Goal: Find specific page/section

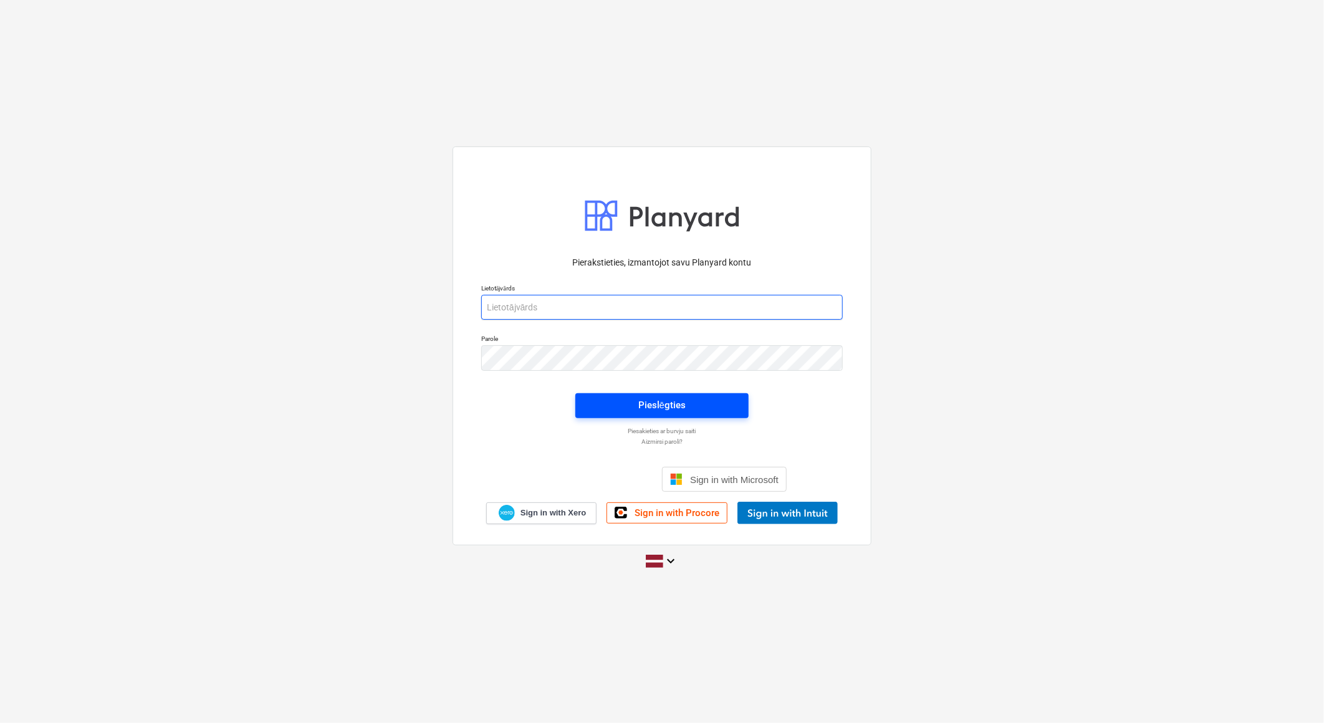
type input "[PERSON_NAME][EMAIL_ADDRESS][DOMAIN_NAME]"
click at [638, 408] on div "Pieslēgties" at bounding box center [661, 405] width 47 height 16
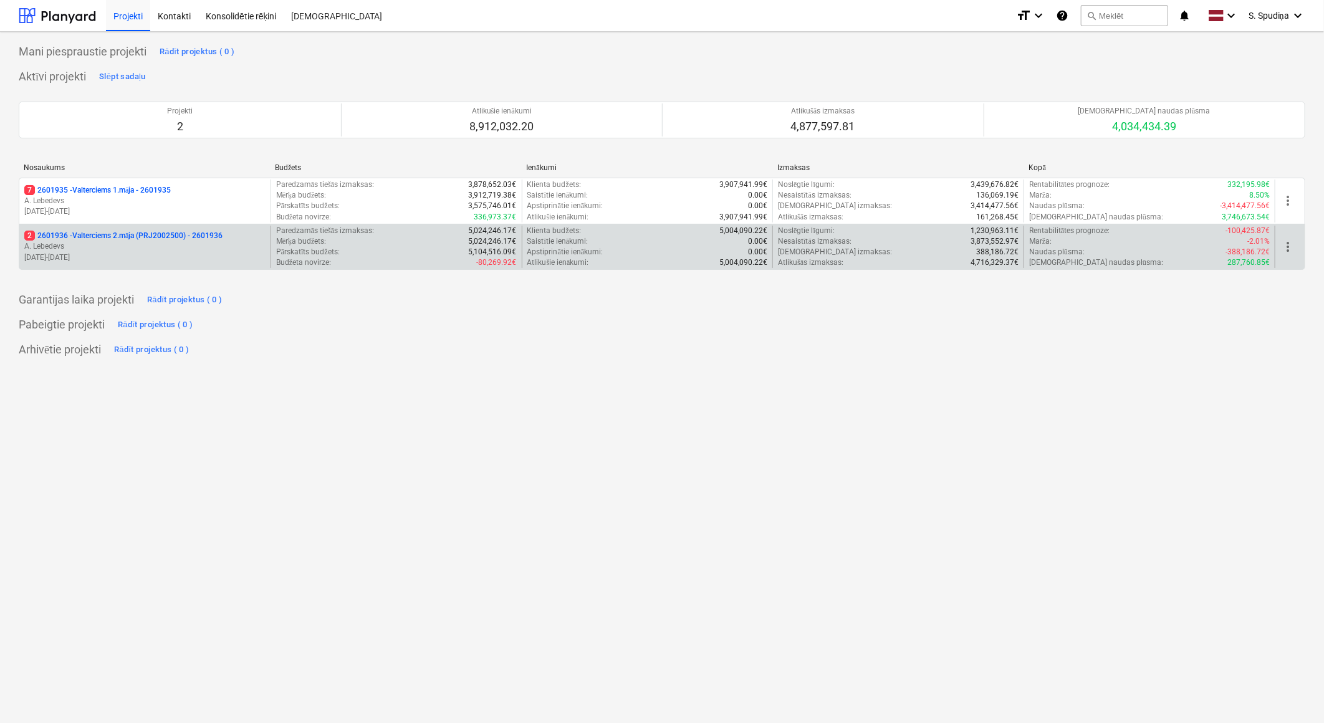
click at [186, 259] on p "[DATE] - [DATE]" at bounding box center [144, 257] width 241 height 11
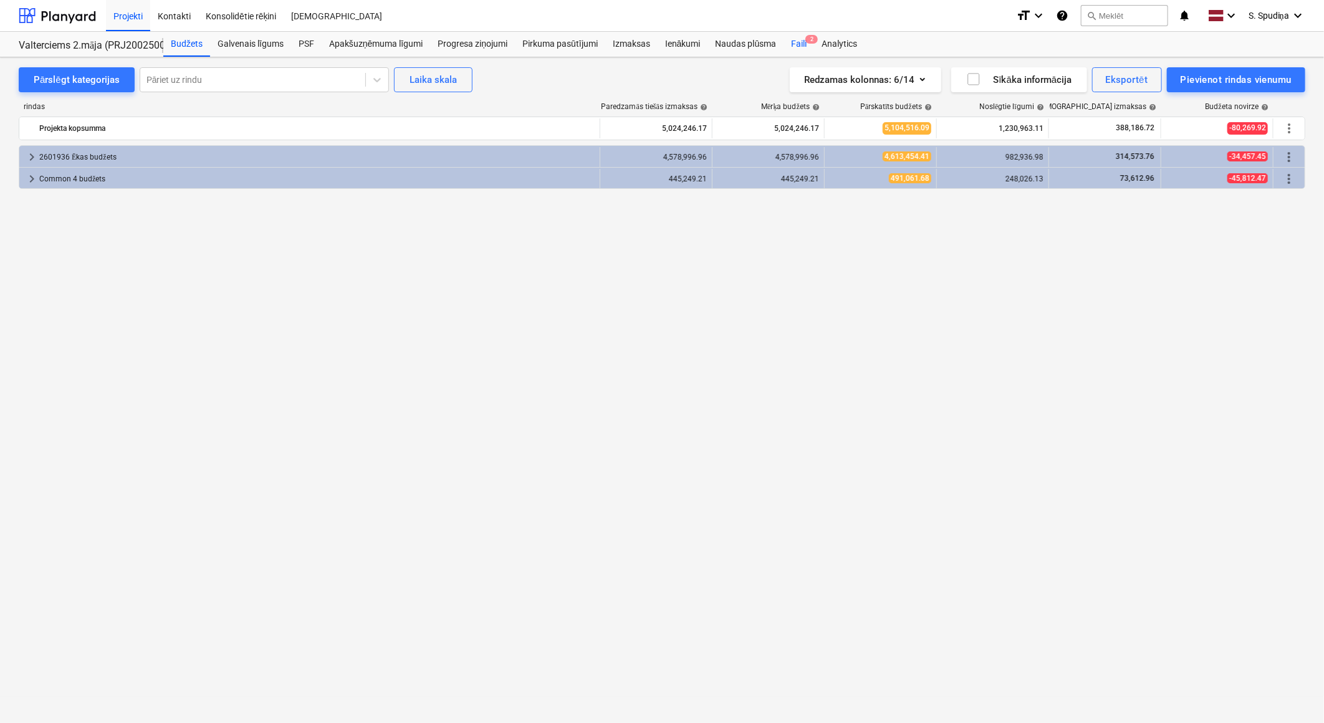
click at [795, 39] on div "Faili 2" at bounding box center [798, 44] width 31 height 25
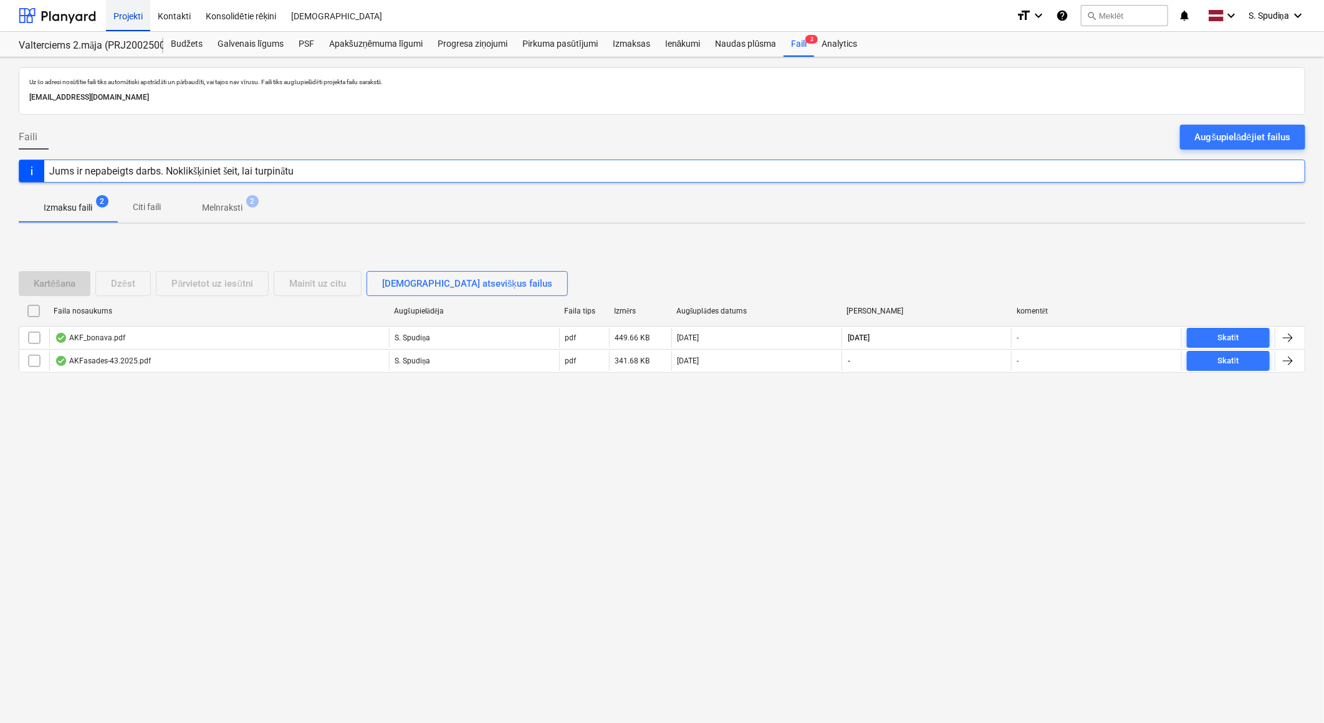
click at [115, 7] on div "Projekti" at bounding box center [128, 15] width 44 height 32
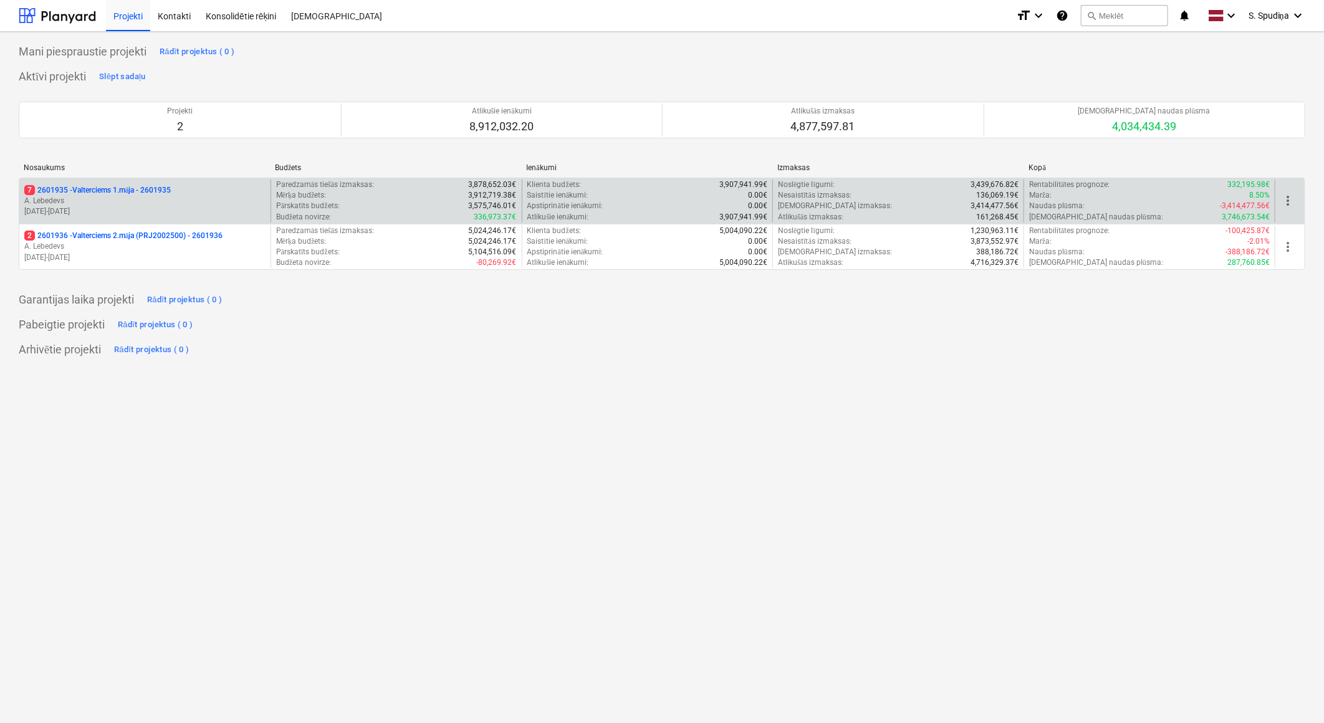
click at [148, 209] on p "[DATE] - [DATE]" at bounding box center [144, 211] width 241 height 11
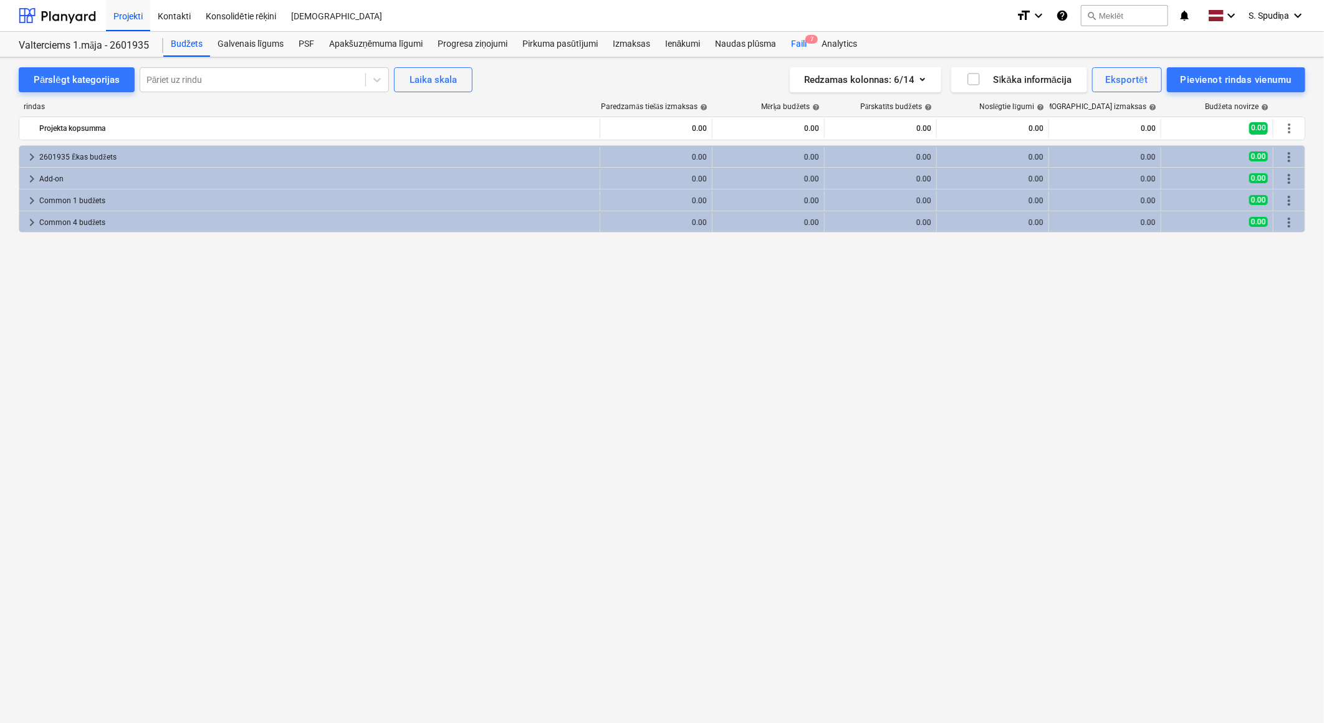
click at [798, 40] on div "Faili 7" at bounding box center [798, 44] width 31 height 25
